Goal: Task Accomplishment & Management: Use online tool/utility

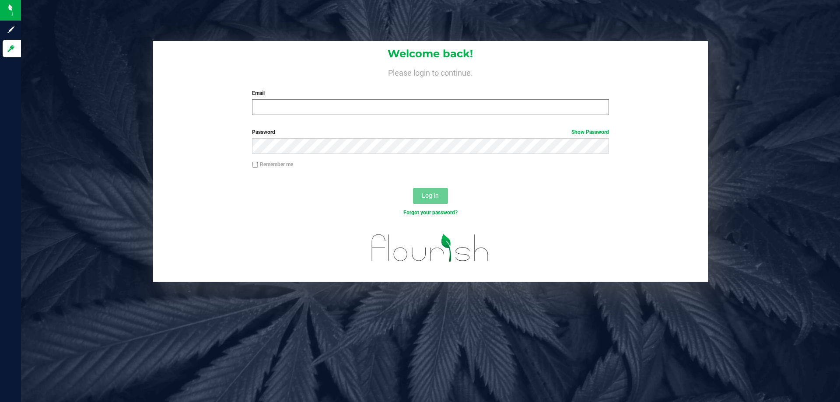
click at [319, 115] on div "Welcome back! Please login to continue. Email Required Please format your email…" at bounding box center [430, 81] width 555 height 81
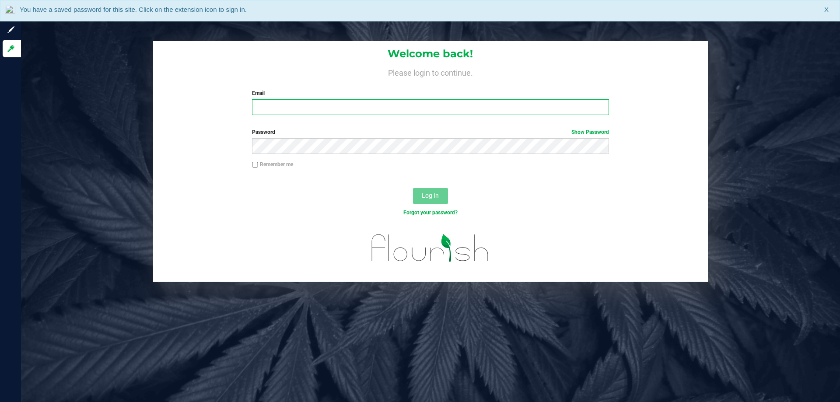
click at [319, 108] on input "Email" at bounding box center [430, 107] width 357 height 16
type input "[EMAIL_ADDRESS][DOMAIN_NAME]"
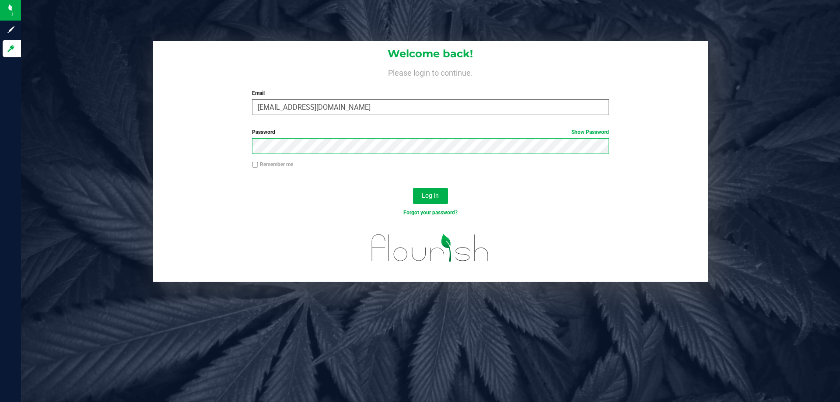
click at [413, 188] on button "Log In" at bounding box center [430, 196] width 35 height 16
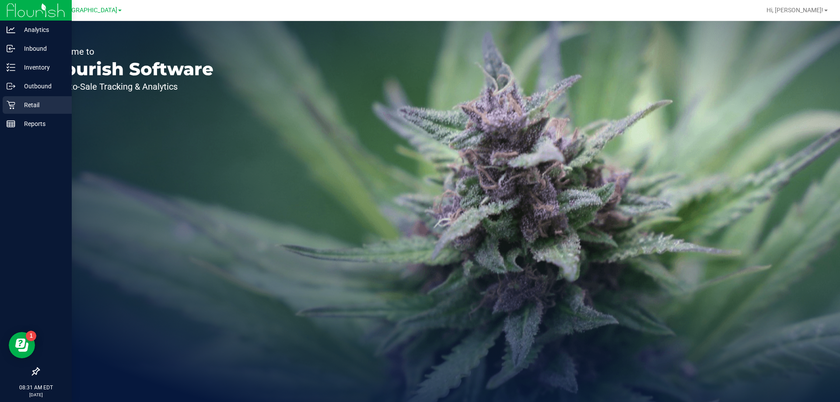
click at [9, 100] on div "Retail" at bounding box center [37, 104] width 69 height 17
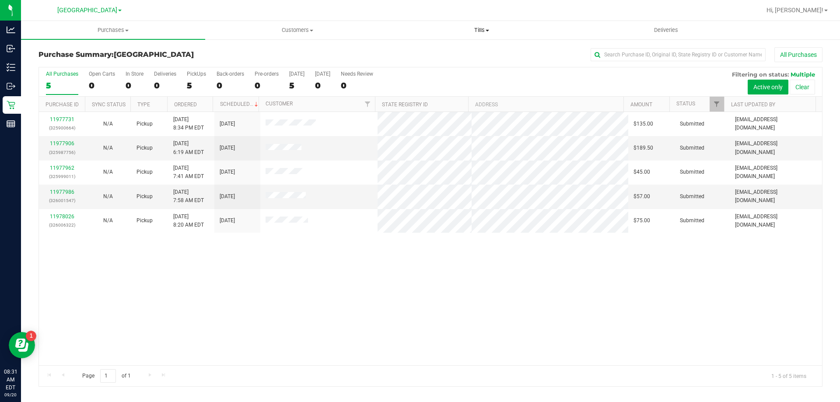
click at [481, 31] on span "Tills" at bounding box center [481, 30] width 183 height 8
click at [420, 49] on span "Manage tills" at bounding box center [418, 52] width 59 height 7
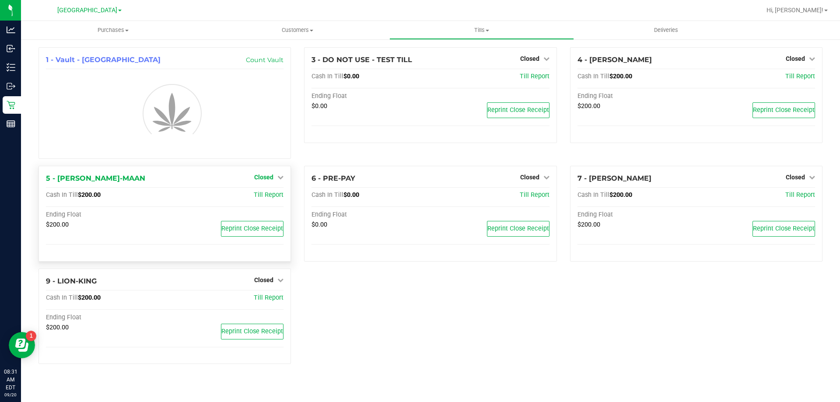
click at [269, 179] on span "Closed" at bounding box center [263, 177] width 19 height 7
click at [269, 198] on link "Open Till" at bounding box center [263, 195] width 23 height 7
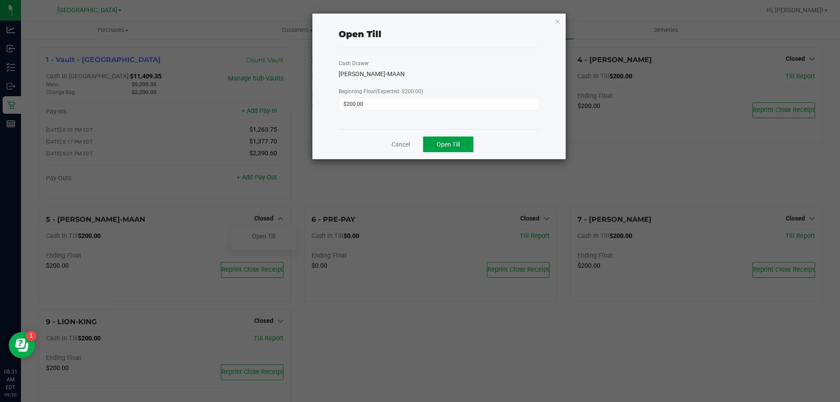
click at [463, 144] on button "Open Till" at bounding box center [448, 144] width 50 height 16
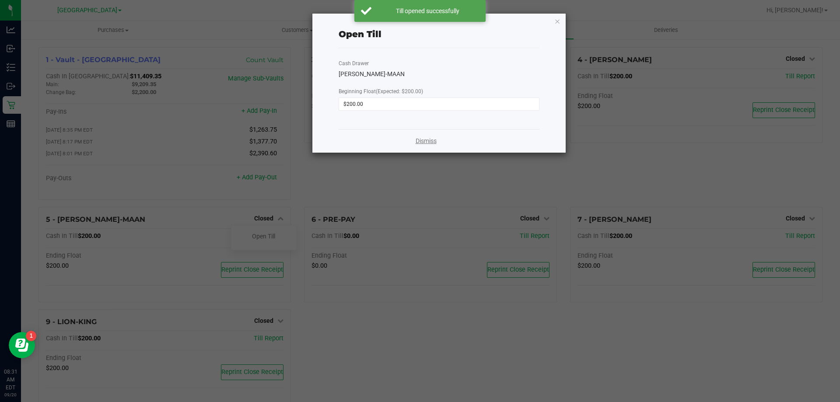
click at [422, 140] on link "Dismiss" at bounding box center [426, 140] width 21 height 9
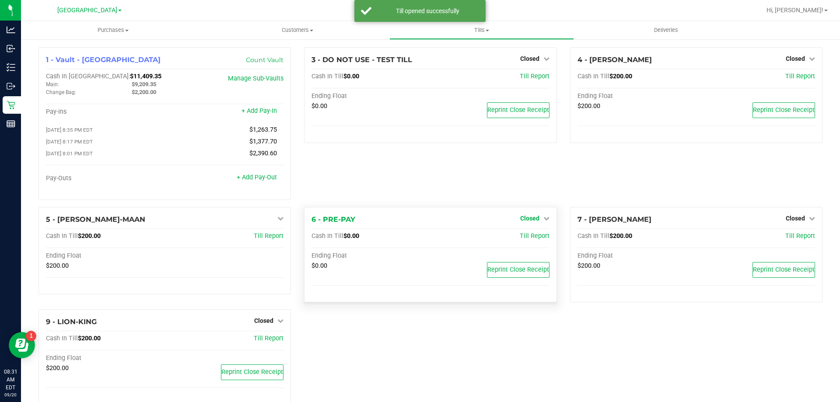
click at [524, 218] on span "Closed" at bounding box center [529, 218] width 19 height 7
click at [525, 236] on link "Open Till" at bounding box center [529, 236] width 23 height 7
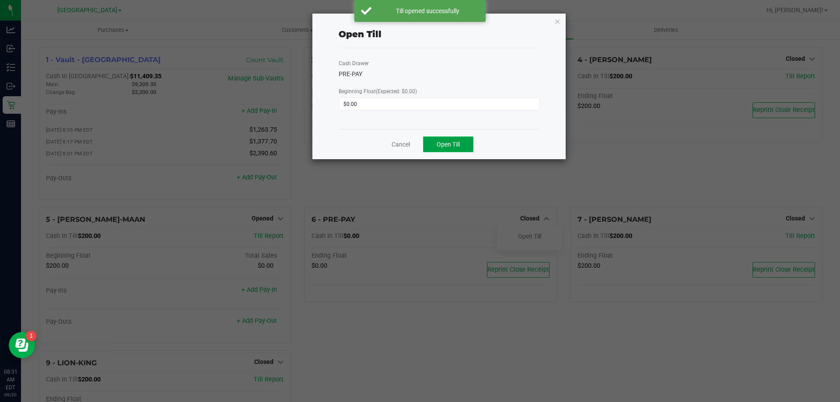
click at [435, 147] on button "Open Till" at bounding box center [448, 144] width 50 height 16
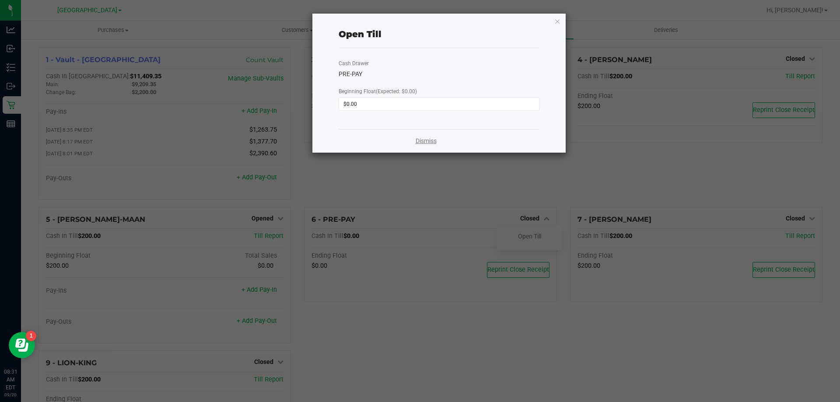
click at [427, 138] on link "Dismiss" at bounding box center [426, 140] width 21 height 9
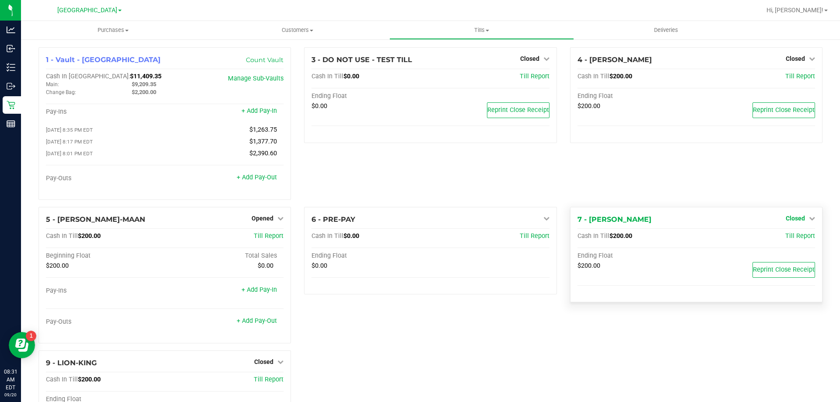
click at [794, 221] on span "Closed" at bounding box center [795, 218] width 19 height 7
click at [787, 236] on link "Open Till" at bounding box center [795, 236] width 23 height 7
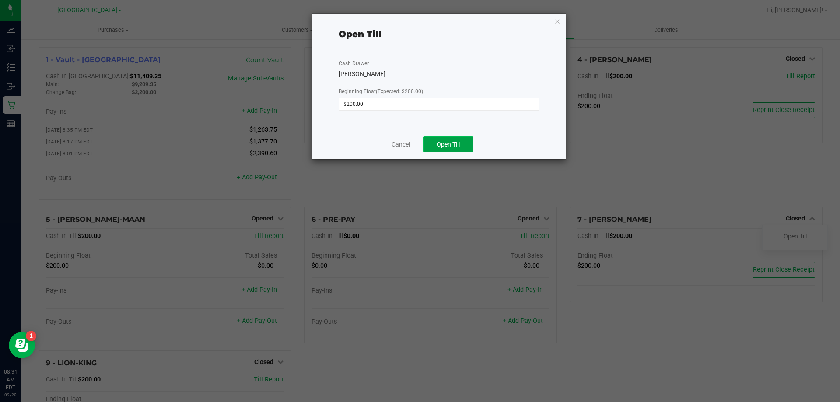
click at [461, 142] on button "Open Till" at bounding box center [448, 144] width 50 height 16
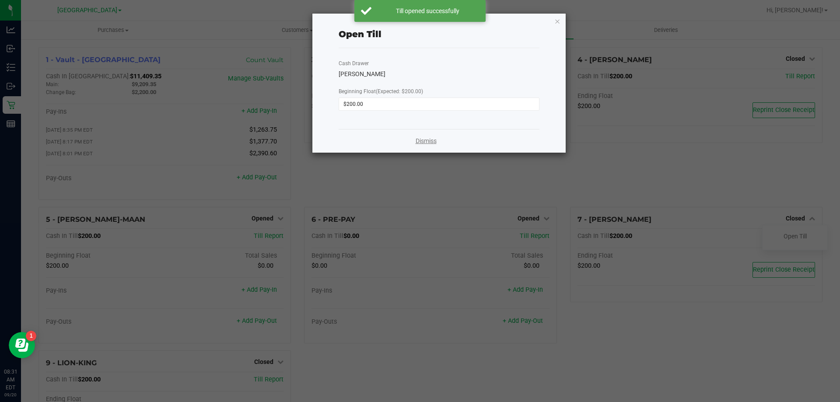
click at [427, 141] on link "Dismiss" at bounding box center [426, 140] width 21 height 9
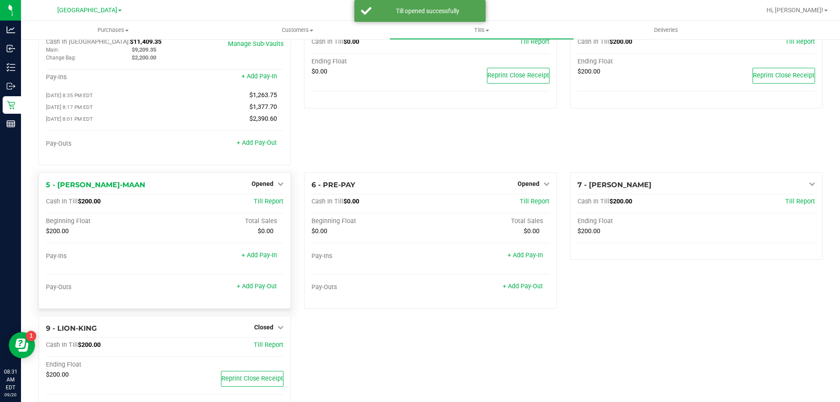
scroll to position [62, 0]
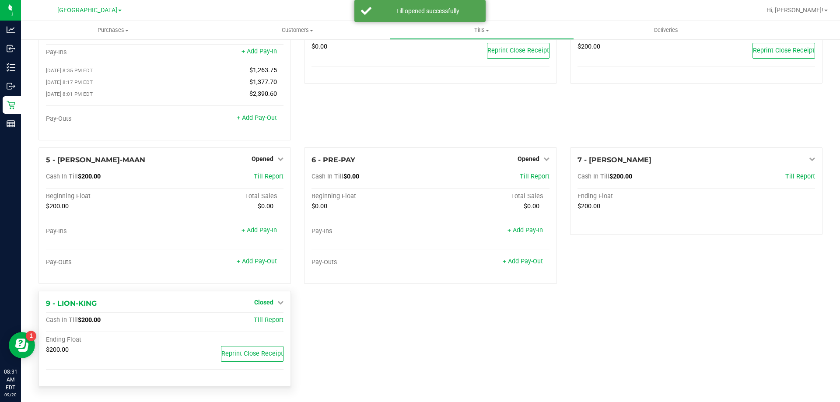
click at [266, 303] on span "Closed" at bounding box center [263, 302] width 19 height 7
click at [271, 321] on link "Open Till" at bounding box center [263, 320] width 23 height 7
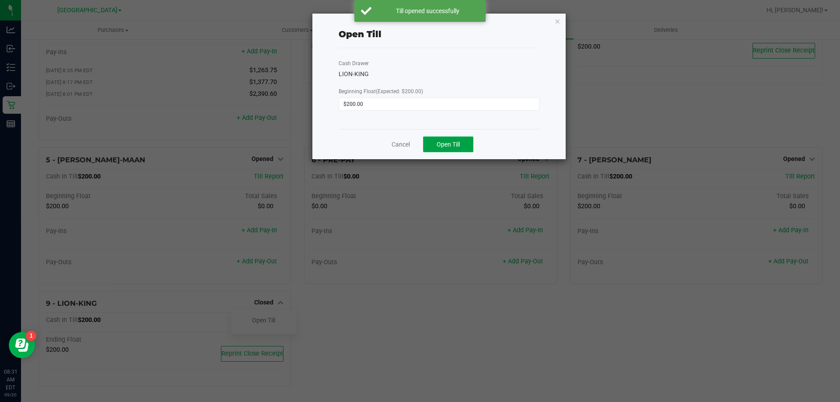
click at [444, 149] on button "Open Till" at bounding box center [448, 144] width 50 height 16
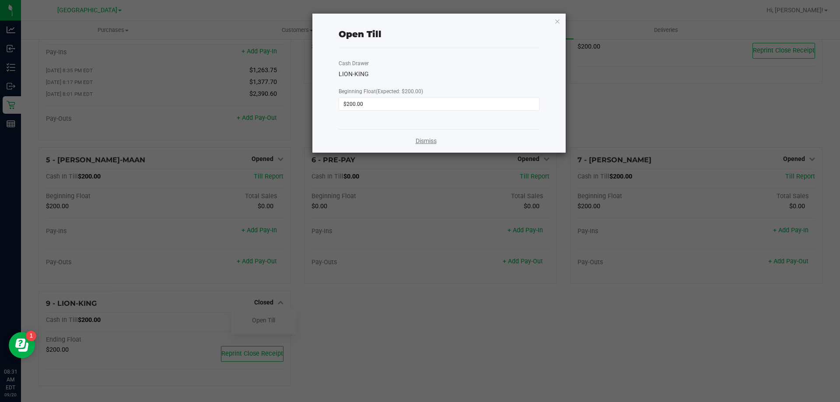
click at [433, 140] on link "Dismiss" at bounding box center [426, 140] width 21 height 9
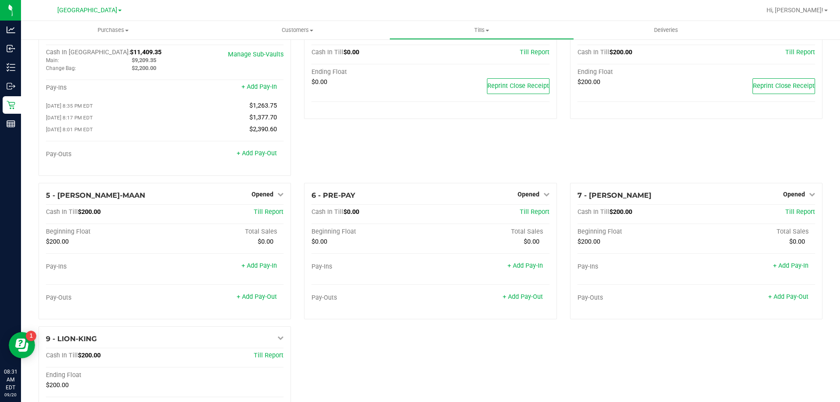
scroll to position [0, 0]
